Goal: Task Accomplishment & Management: Use online tool/utility

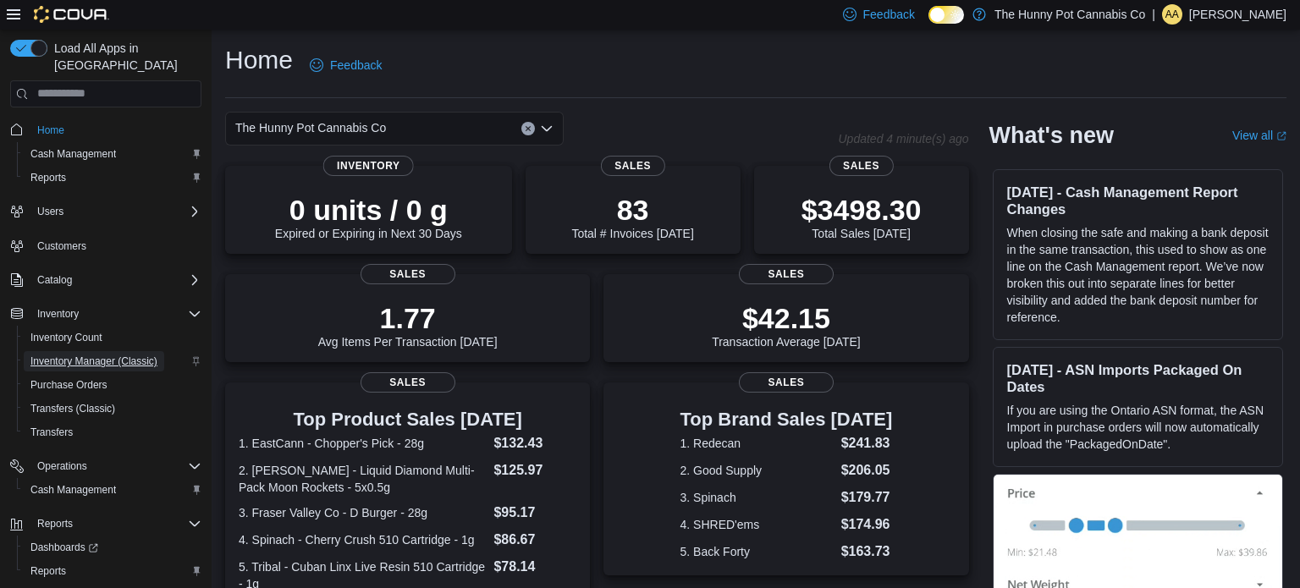
click at [107, 355] on span "Inventory Manager (Classic)" at bounding box center [93, 362] width 127 height 14
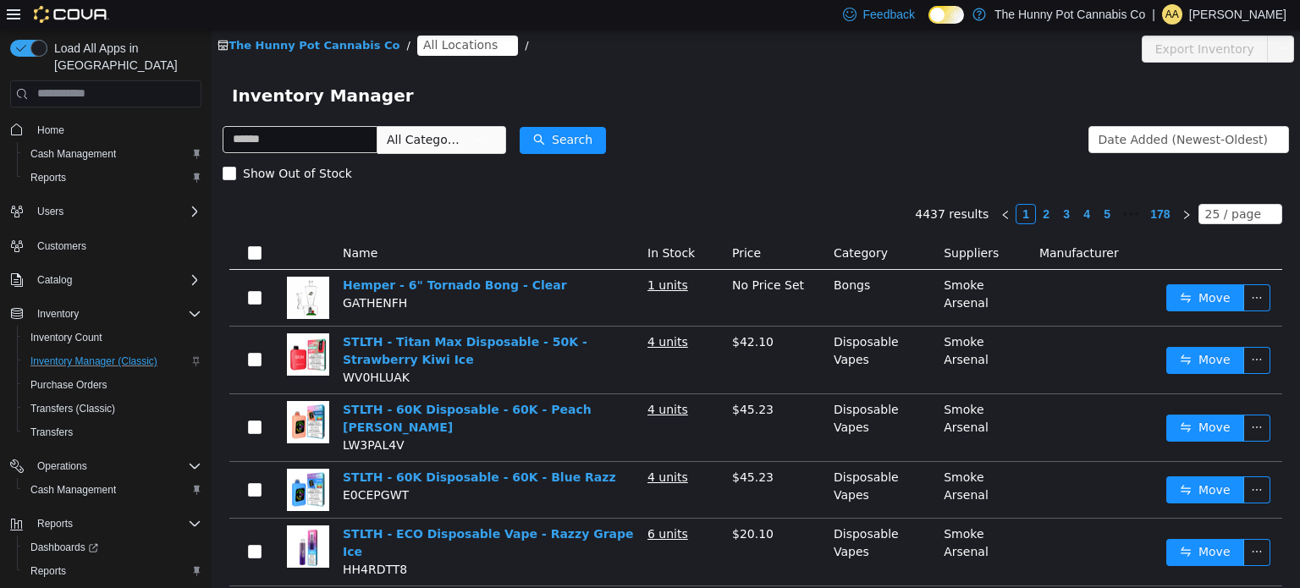
click at [423, 44] on span "All Locations" at bounding box center [460, 44] width 74 height 19
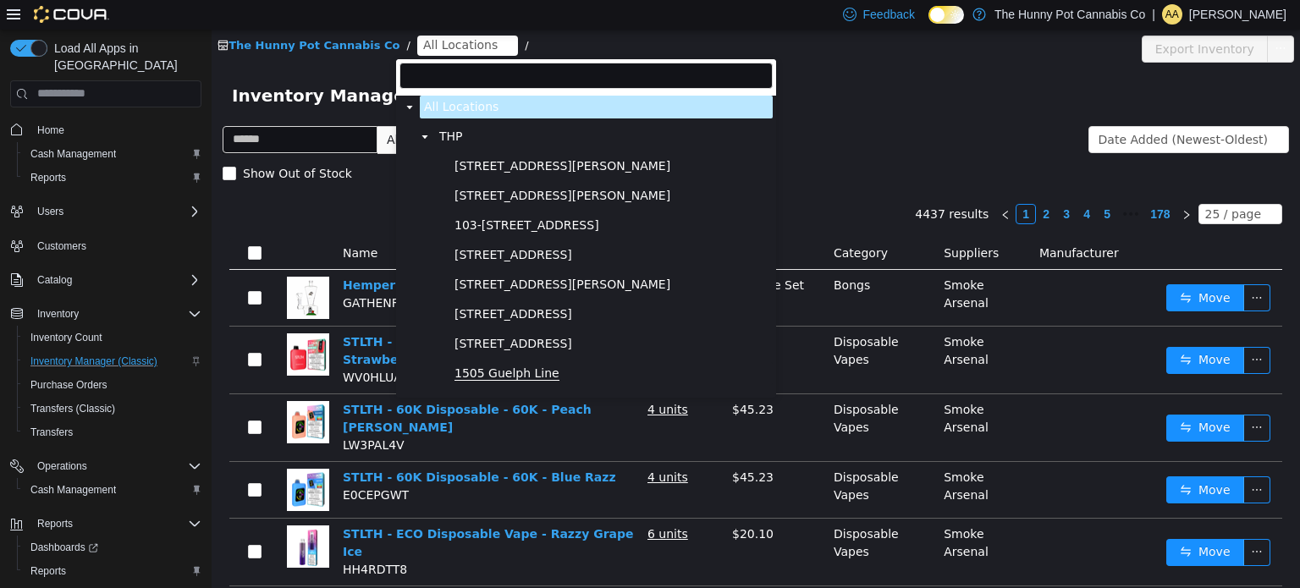
click at [477, 376] on span "1505 Guelph Line" at bounding box center [507, 373] width 105 height 14
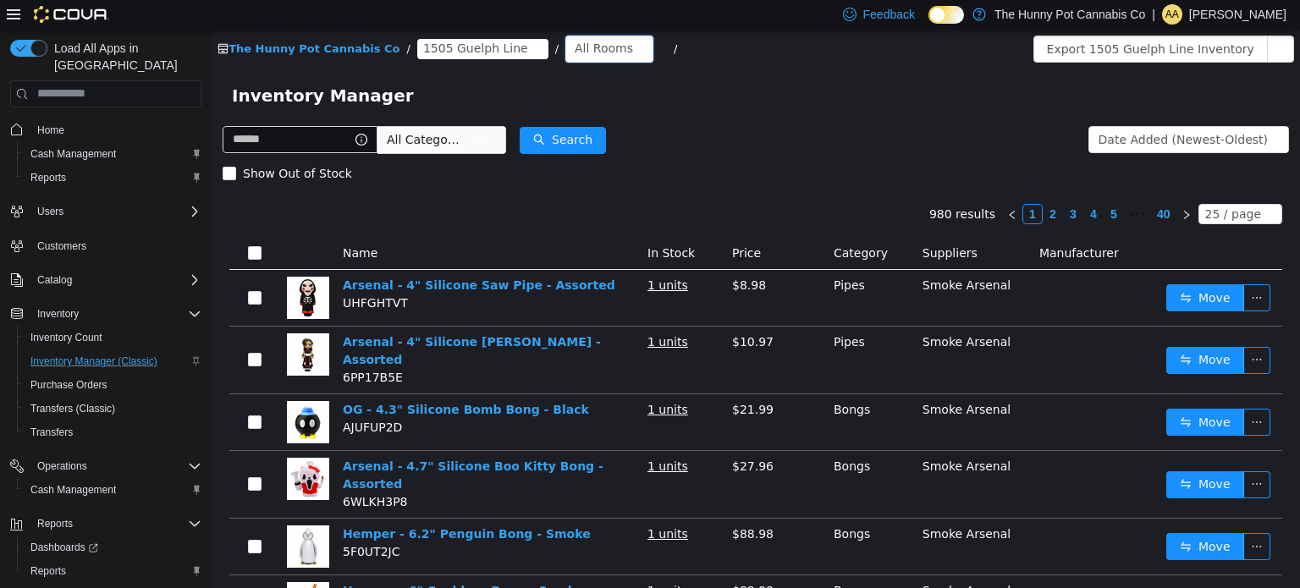
click at [575, 43] on div "All Rooms" at bounding box center [604, 47] width 58 height 25
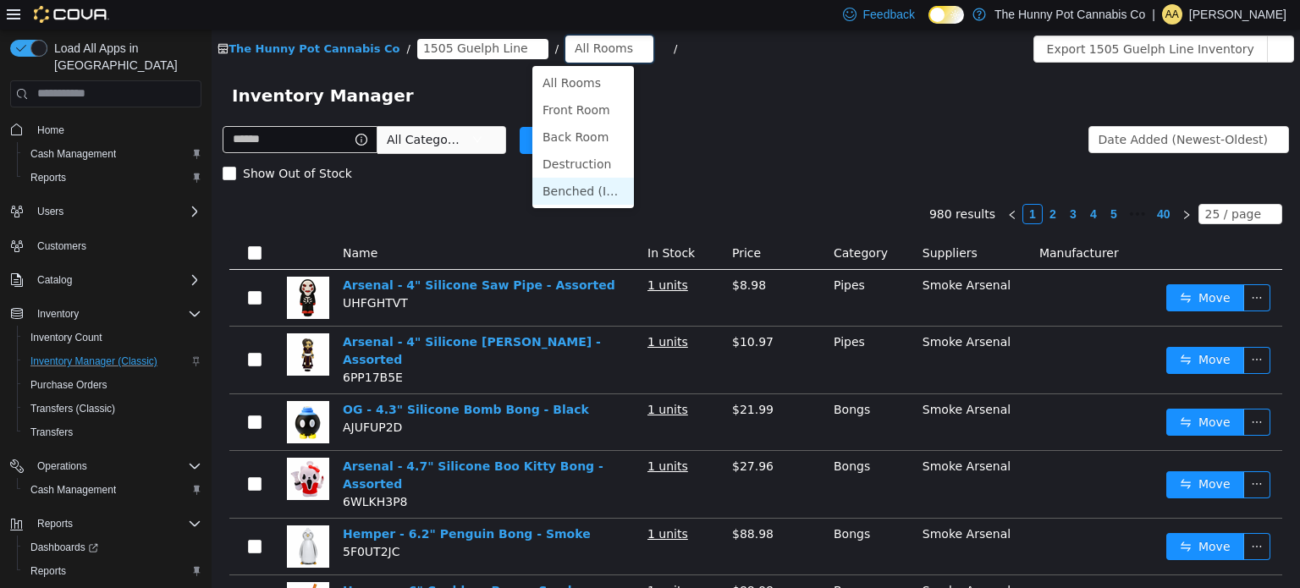
click at [560, 196] on li "Benched (Inactive)" at bounding box center [583, 190] width 102 height 27
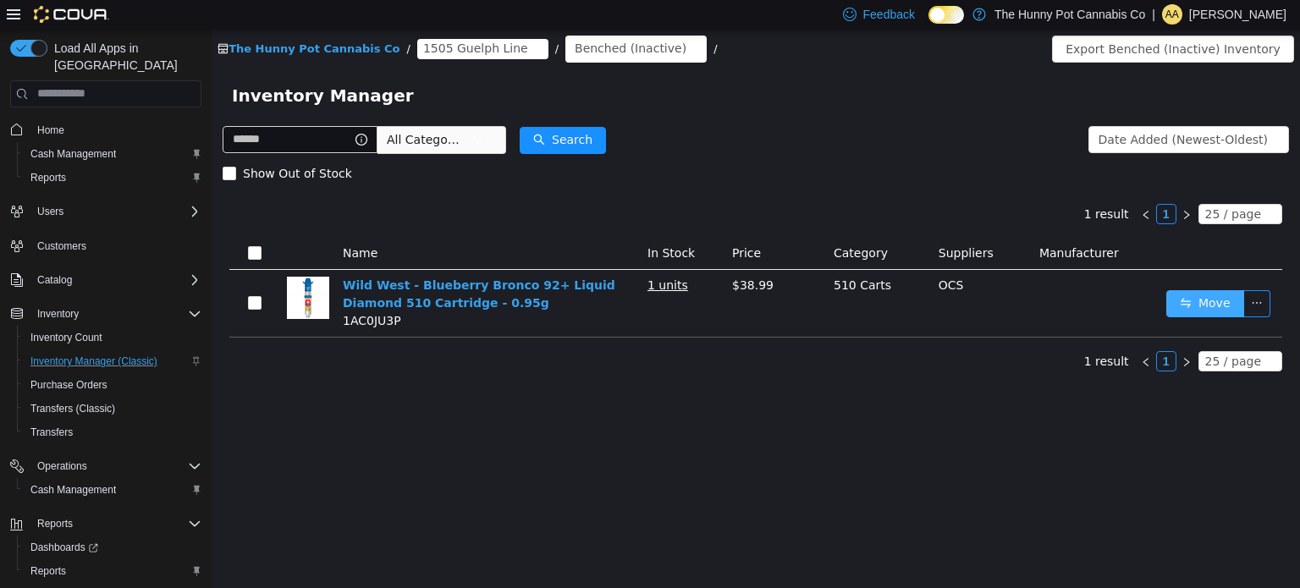
click at [1226, 303] on button "Move" at bounding box center [1205, 302] width 78 height 27
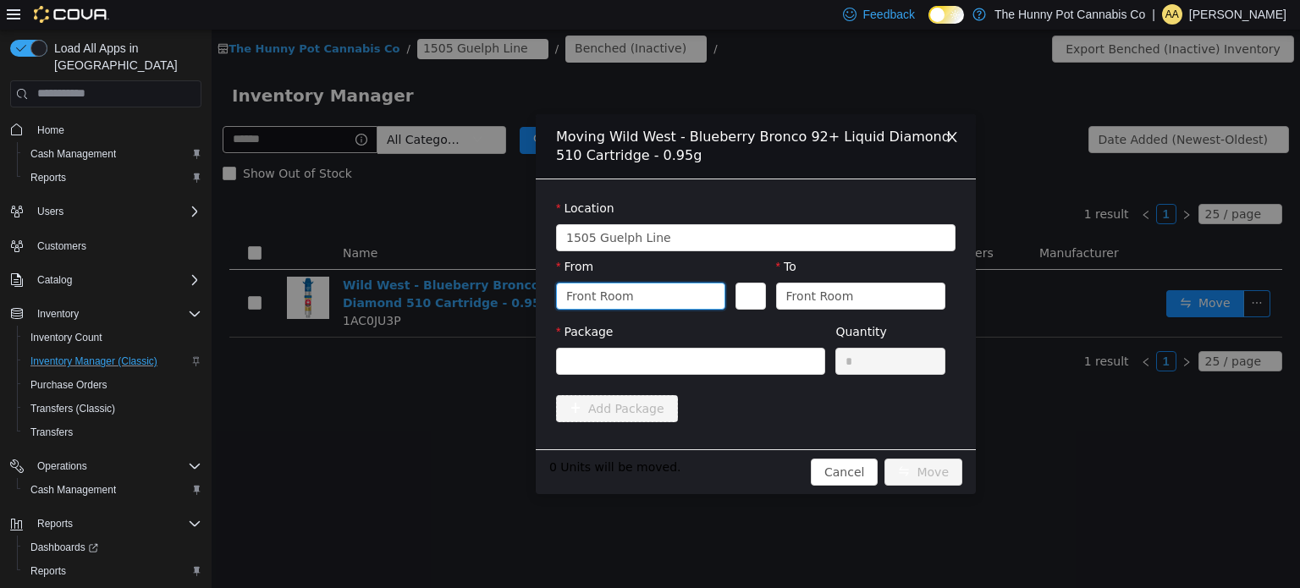
click at [685, 291] on div "Front Room" at bounding box center [635, 295] width 138 height 25
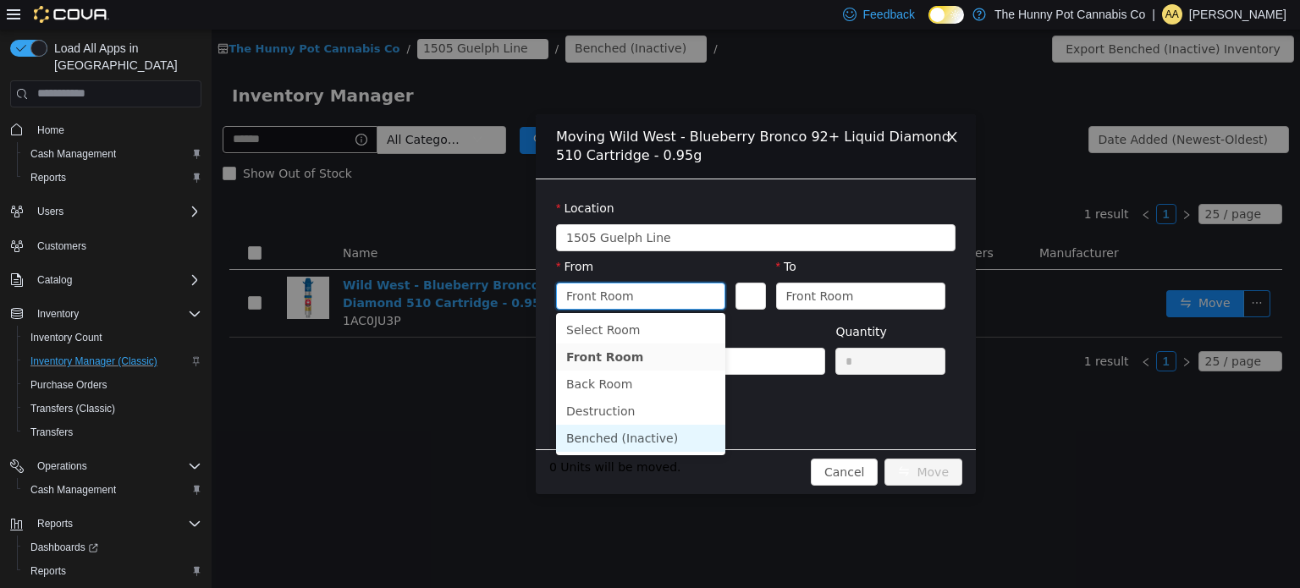
click at [624, 433] on li "Benched (Inactive)" at bounding box center [640, 437] width 169 height 27
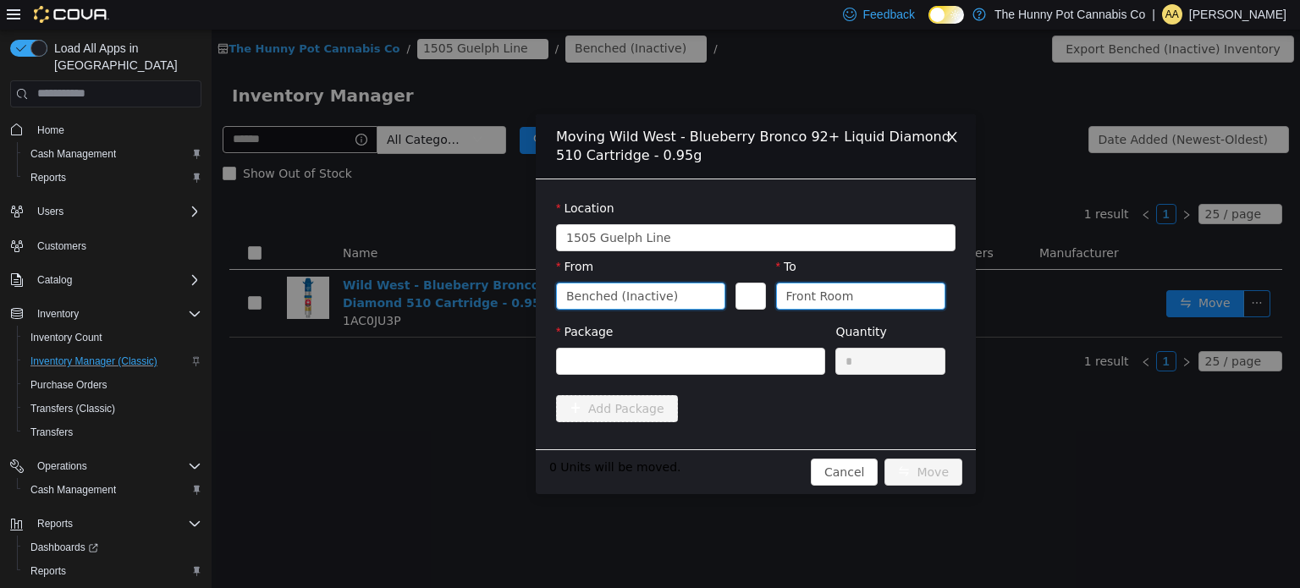
click at [856, 298] on div "Front Room" at bounding box center [855, 295] width 138 height 25
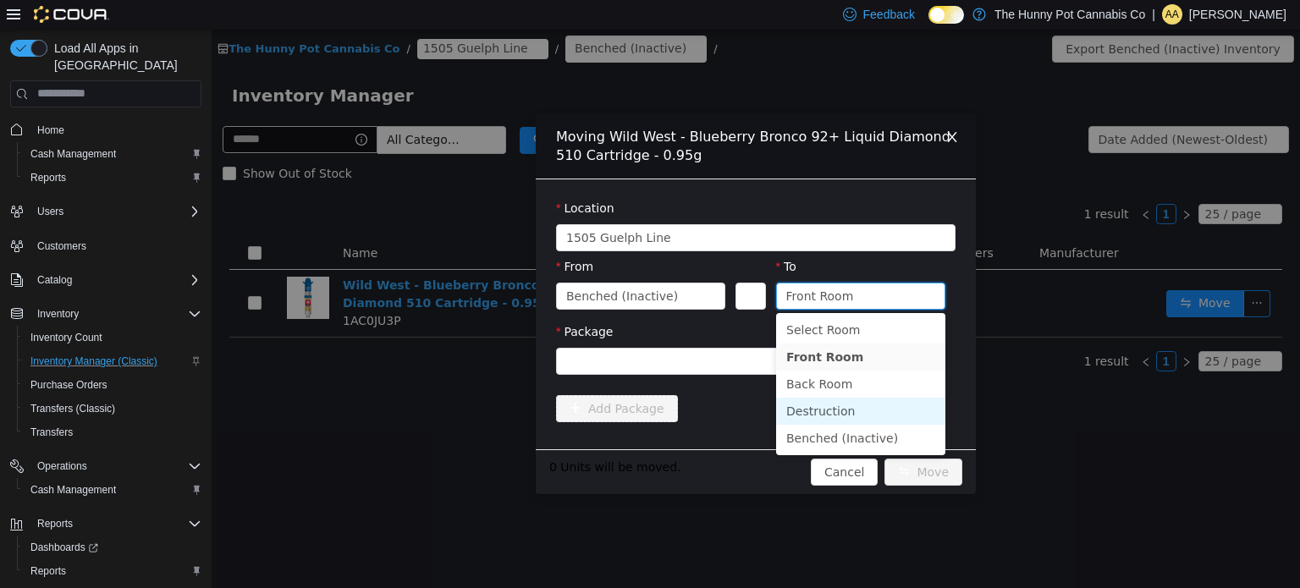
click at [822, 411] on li "Destruction" at bounding box center [860, 410] width 169 height 27
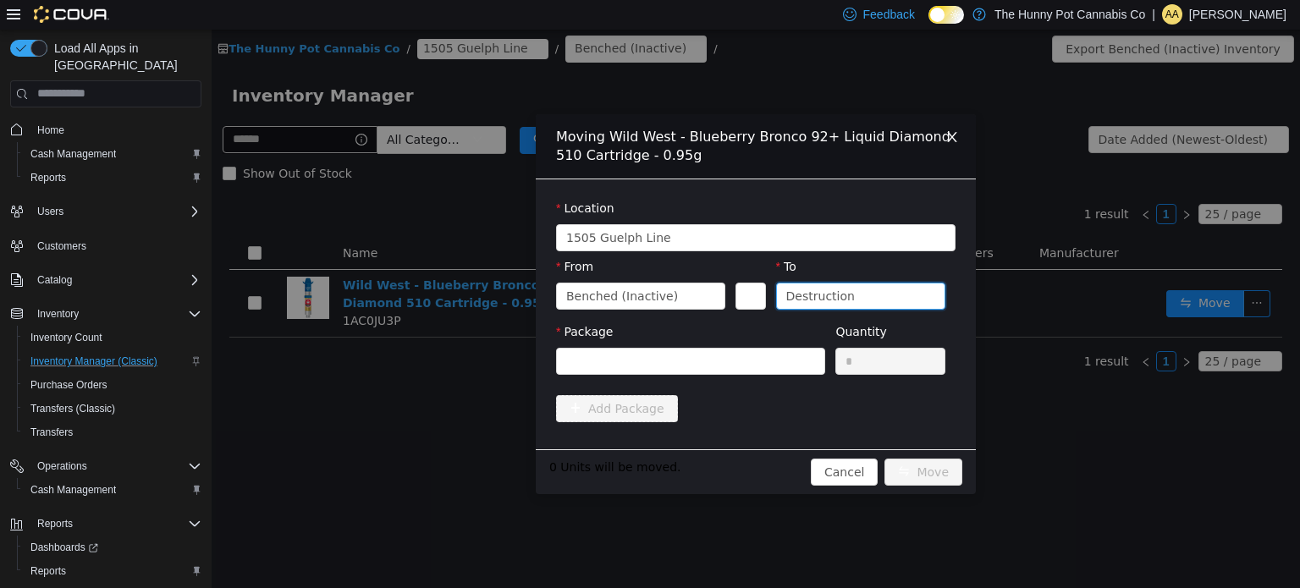
click at [791, 377] on div "Package" at bounding box center [690, 351] width 269 height 58
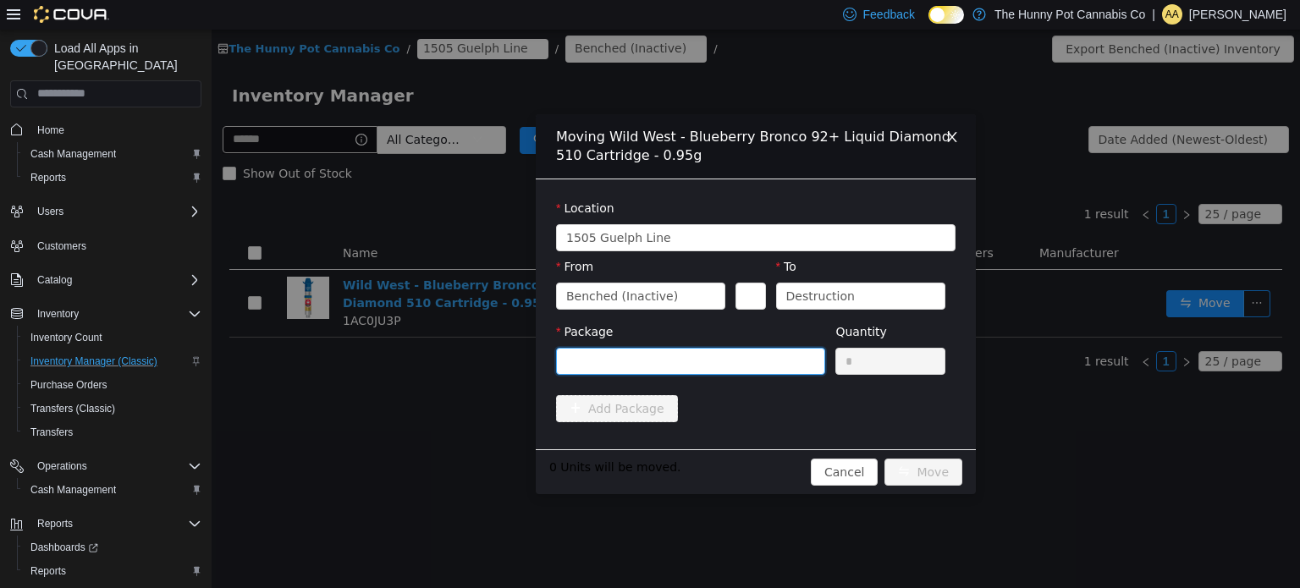
click at [791, 368] on div at bounding box center [685, 360] width 238 height 25
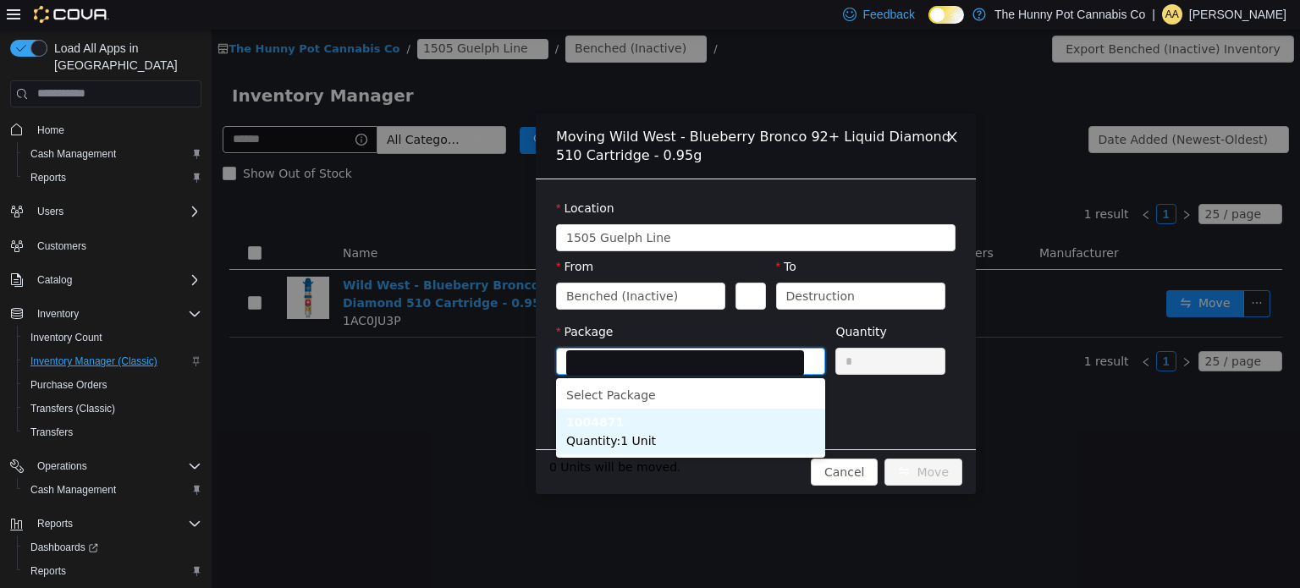
click at [759, 440] on li "1004871 Quantity : 1 Unit" at bounding box center [690, 431] width 269 height 46
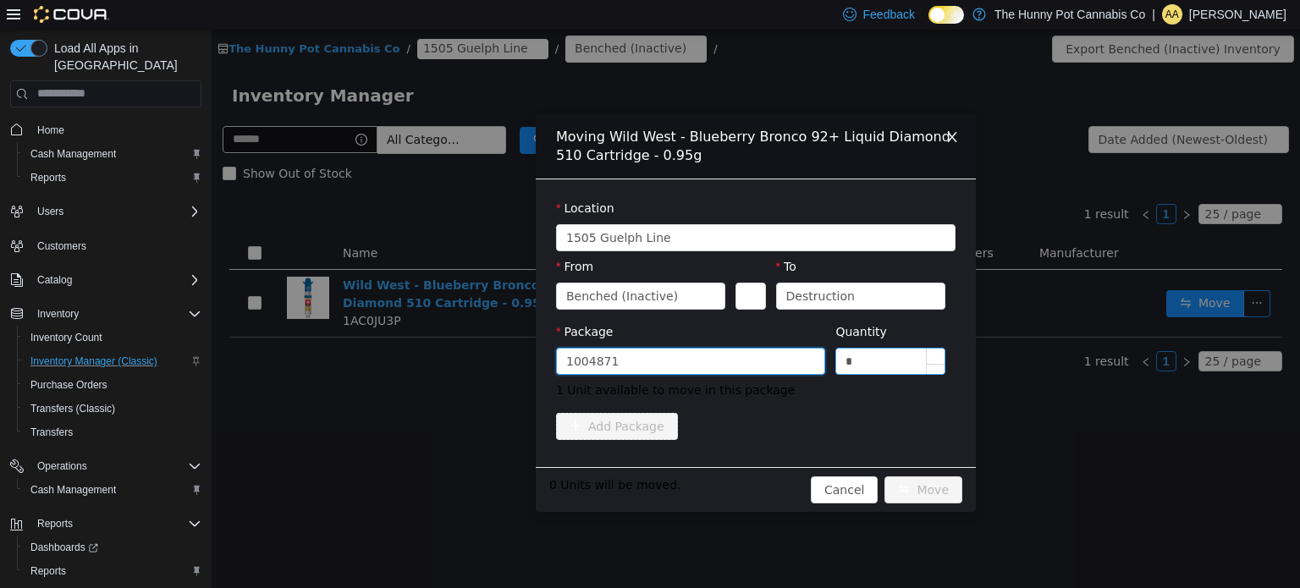
click at [936, 355] on icon "icon: up" at bounding box center [936, 356] width 5 height 3
type input "*"
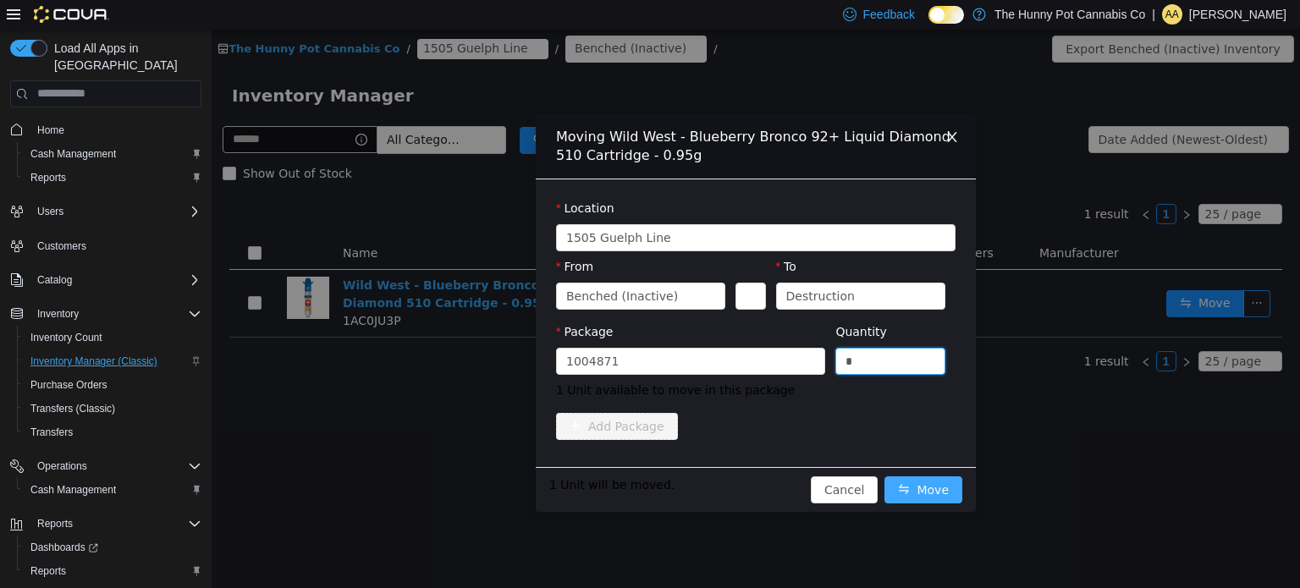
click at [921, 493] on button "Move" at bounding box center [923, 489] width 78 height 27
